Goal: Transaction & Acquisition: Purchase product/service

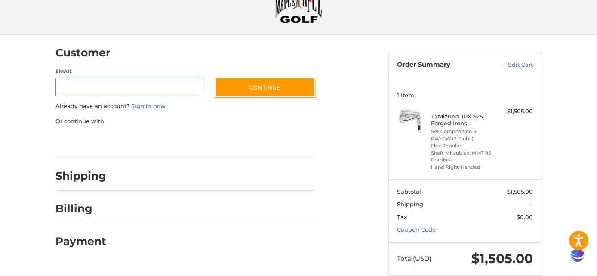
scroll to position [49, 0]
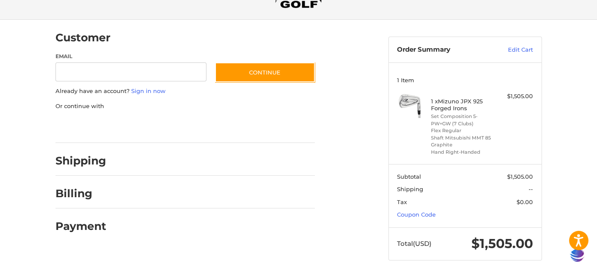
click at [0, 275] on div at bounding box center [0, 277] width 0 height 0
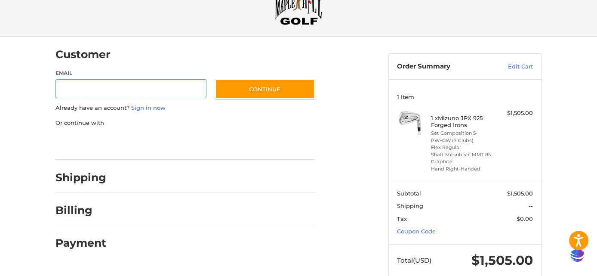
scroll to position [14, 0]
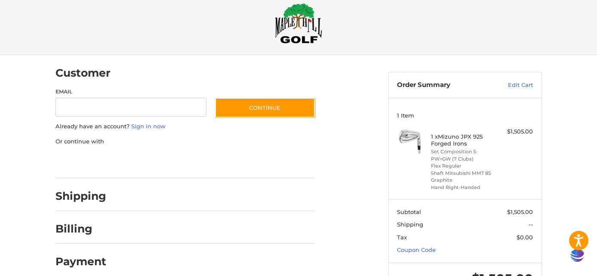
click at [433, 249] on link "Coupon Code" at bounding box center [416, 249] width 39 height 7
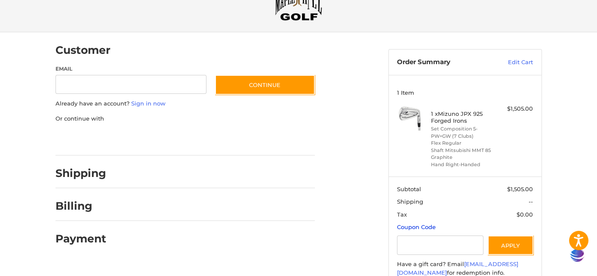
scroll to position [95, 0]
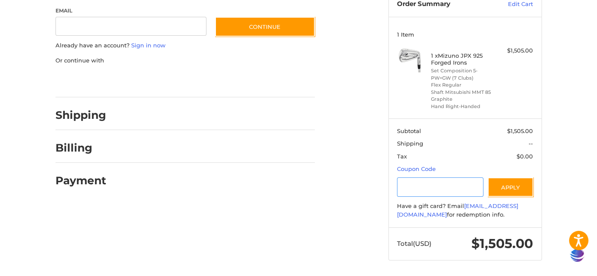
click at [400, 185] on input "Gift Certificate or Coupon Code" at bounding box center [440, 186] width 86 height 19
paste input "**********"
type input "**********"
click at [512, 187] on button "Apply" at bounding box center [511, 186] width 46 height 19
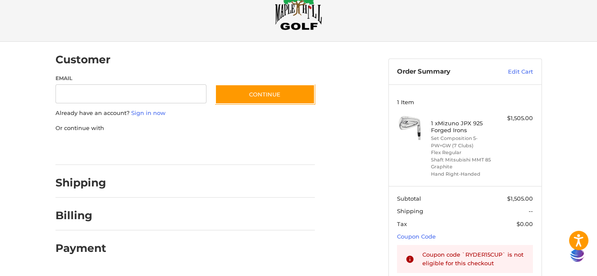
scroll to position [0, 0]
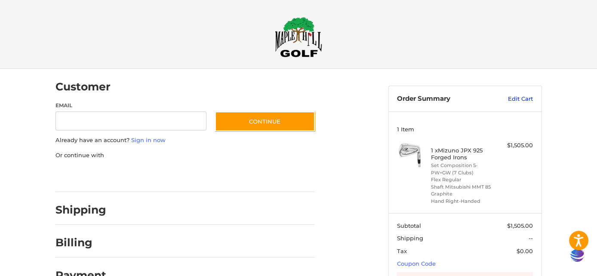
click at [519, 99] on link "Edit Cart" at bounding box center [511, 99] width 43 height 9
